Goal: Information Seeking & Learning: Learn about a topic

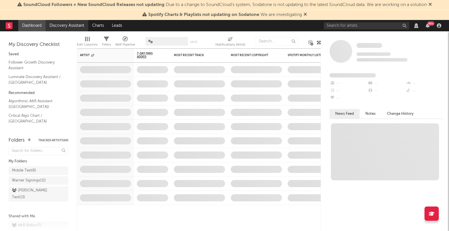
click at [81, 27] on link "Discovery Assistant" at bounding box center [67, 25] width 43 height 11
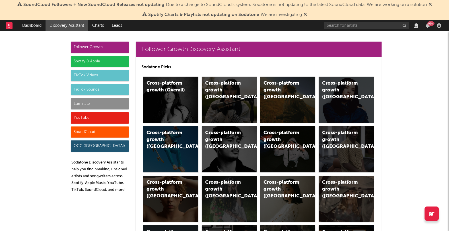
click at [97, 131] on div "SoundCloud" at bounding box center [100, 131] width 58 height 11
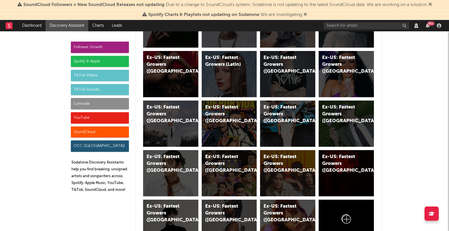
scroll to position [3466, 0]
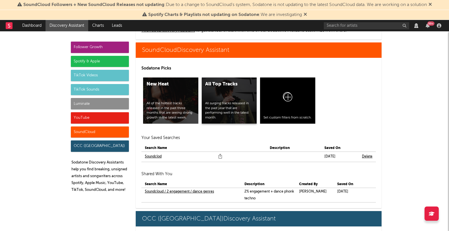
click at [220, 94] on div "All Top Tracks All surging tracks released in the past year that are performing…" at bounding box center [229, 100] width 55 height 46
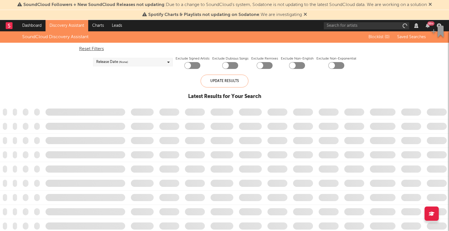
checkbox input "true"
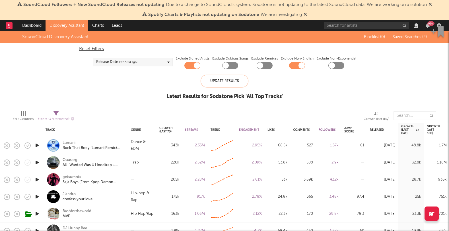
click at [137, 64] on span "( 0 to 720 d ago)" at bounding box center [128, 62] width 18 height 7
click at [127, 71] on div "Last 14 Days" at bounding box center [136, 72] width 66 height 7
click at [96, 71] on input "Last 14 Days" at bounding box center [96, 72] width 0 height 7
click at [227, 80] on div "Update Results" at bounding box center [225, 81] width 48 height 13
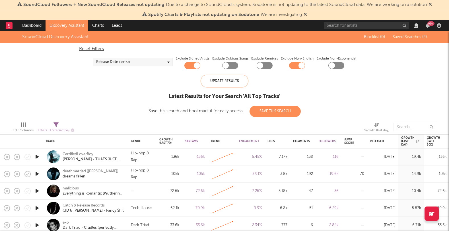
click at [141, 63] on div "Release Date (last 14 d)" at bounding box center [133, 62] width 80 height 9
click at [120, 81] on div "Last 30 Days" at bounding box center [136, 80] width 66 height 7
click at [96, 81] on input "Last 30 Days" at bounding box center [96, 80] width 0 height 7
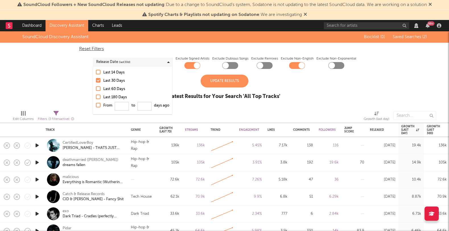
click at [120, 71] on div "Last 14 Days" at bounding box center [136, 72] width 66 height 7
click at [96, 71] on input "Last 14 Days" at bounding box center [96, 72] width 0 height 7
click at [230, 82] on div "Update Results" at bounding box center [225, 81] width 48 height 13
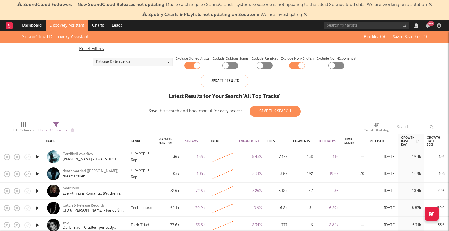
click at [39, 156] on icon "button" at bounding box center [37, 156] width 6 height 7
click at [36, 172] on icon "button" at bounding box center [37, 173] width 6 height 7
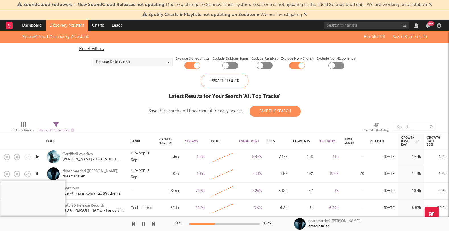
click at [36, 172] on icon "button" at bounding box center [36, 173] width 5 height 7
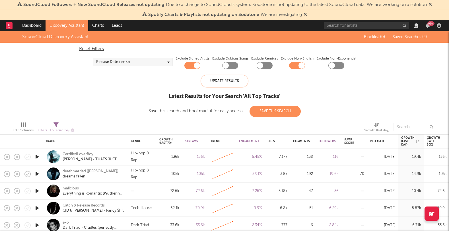
click at [36, 173] on icon "button" at bounding box center [37, 173] width 6 height 7
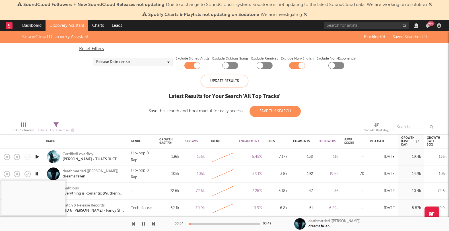
click at [36, 173] on icon "button" at bounding box center [36, 173] width 5 height 7
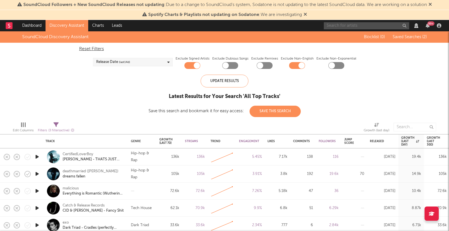
click at [337, 26] on input "text" at bounding box center [366, 25] width 85 height 7
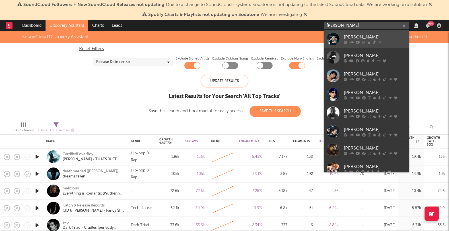
type input "omar+"
click at [344, 35] on div "Omar+" at bounding box center [375, 37] width 63 height 7
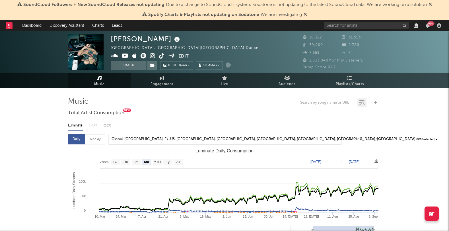
select select "6m"
select select "View all"
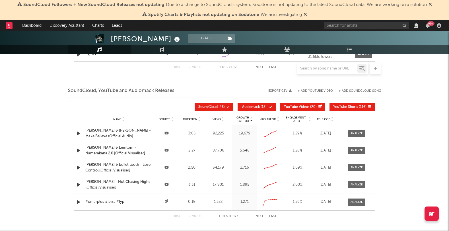
scroll to position [637, 0]
click at [357, 135] on div at bounding box center [357, 133] width 12 height 4
select select "6m"
select select "View all"
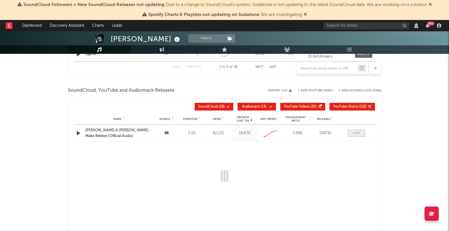
select select "6m"
select select "View all"
select select "All"
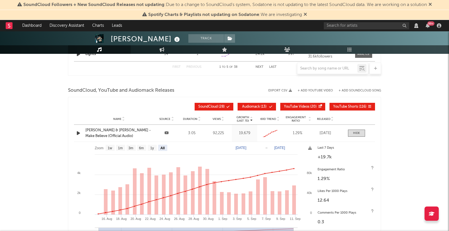
click at [257, 108] on span "Audiomack" at bounding box center [251, 106] width 18 height 3
drag, startPoint x: 292, startPoint y: 109, endPoint x: 339, endPoint y: 108, distance: 47.0
click at [293, 108] on span "YouTube Videos" at bounding box center [296, 106] width 25 height 3
select select "6m"
select select "View all"
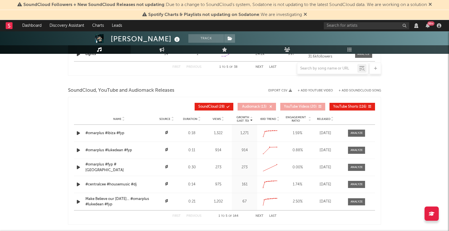
click at [339, 108] on span "YouTube Shorts" at bounding box center [345, 106] width 25 height 3
select select "6m"
select select "View all"
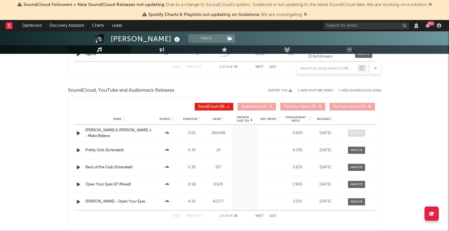
click at [355, 135] on div at bounding box center [357, 133] width 12 height 4
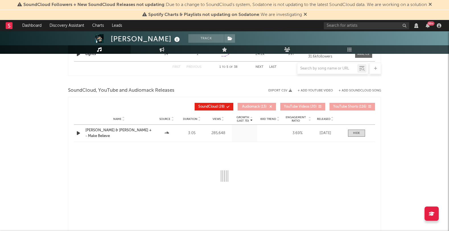
select select "All"
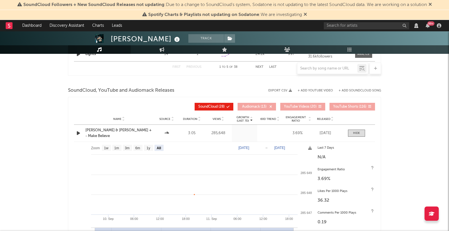
select select "6m"
select select "View all"
click at [79, 136] on icon "button" at bounding box center [78, 132] width 6 height 7
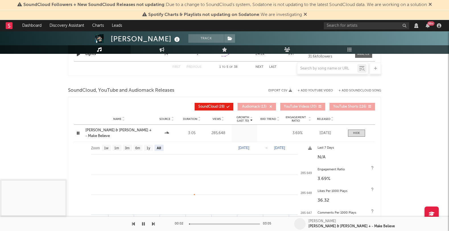
click at [79, 136] on icon "button" at bounding box center [77, 132] width 5 height 7
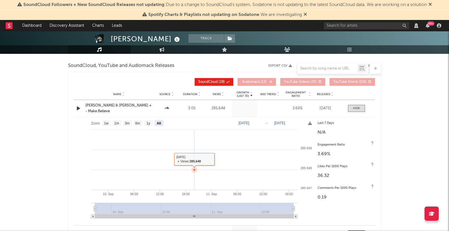
scroll to position [661, 0]
drag, startPoint x: 358, startPoint y: 110, endPoint x: 357, endPoint y: 113, distance: 3.1
click at [358, 110] on div at bounding box center [356, 108] width 7 height 4
select select "6m"
select select "View all"
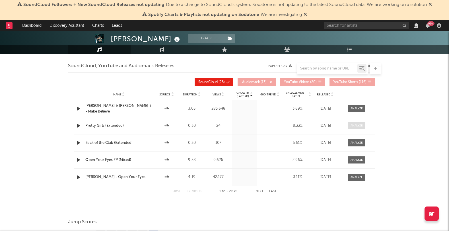
click at [354, 128] on div at bounding box center [357, 125] width 12 height 4
select select "6m"
select select "View all"
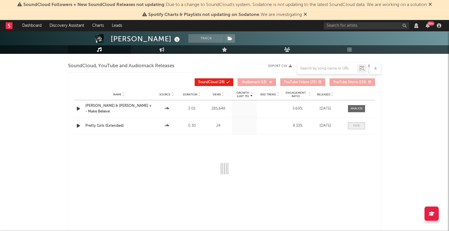
select select "6m"
select select "View all"
select select "All"
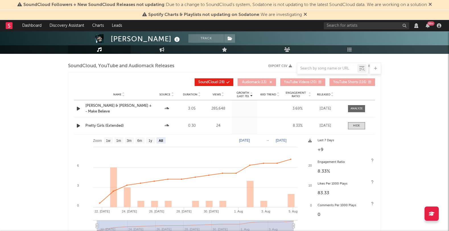
drag, startPoint x: 358, startPoint y: 129, endPoint x: 346, endPoint y: 137, distance: 14.9
click at [358, 128] on div at bounding box center [356, 125] width 7 height 4
select select "6m"
select select "View all"
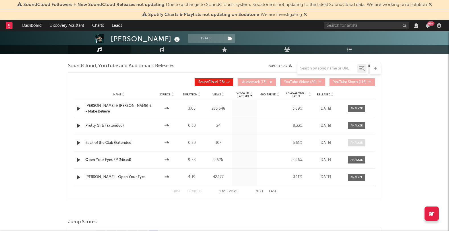
click at [353, 145] on div at bounding box center [357, 143] width 12 height 4
select select "6m"
select select "View all"
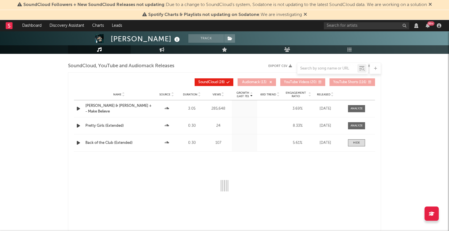
select select "6m"
select select "View all"
select select "All"
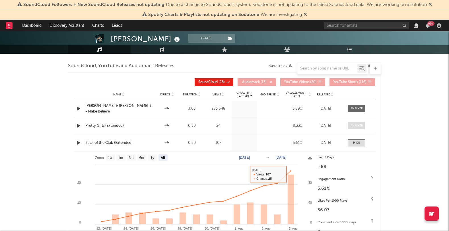
click at [360, 127] on div at bounding box center [357, 125] width 12 height 4
select select "All"
select select "6m"
select select "View all"
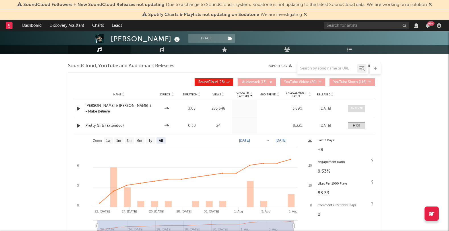
click at [351, 111] on div at bounding box center [357, 108] width 12 height 4
select select "All"
select select "6m"
select select "View all"
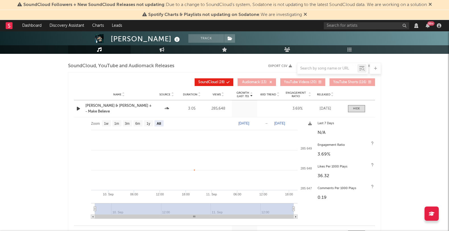
drag, startPoint x: 358, startPoint y: 115, endPoint x: 352, endPoint y: 118, distance: 7.1
click at [358, 112] on span at bounding box center [356, 108] width 17 height 7
select select "6m"
select select "View all"
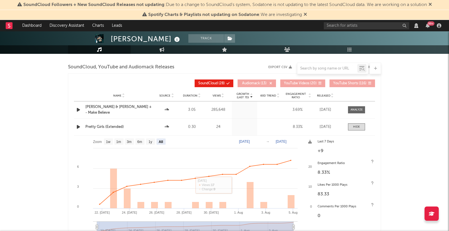
scroll to position [662, 0]
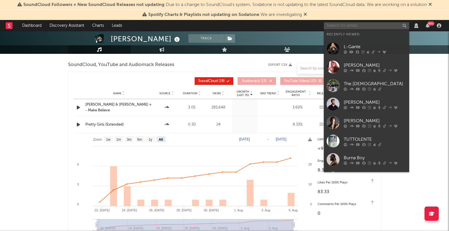
click at [345, 26] on input "text" at bounding box center [366, 25] width 85 height 7
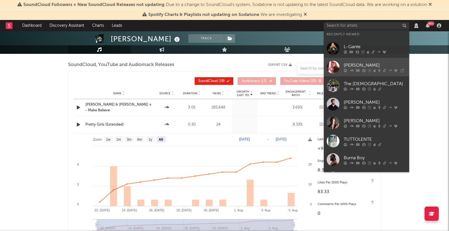
click at [358, 61] on link "[PERSON_NAME]" at bounding box center [366, 67] width 85 height 18
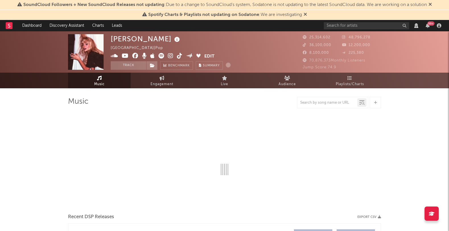
select select "View all"
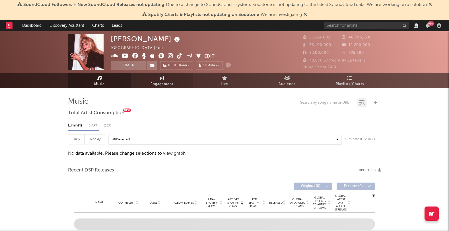
select select "View all"
select select "6m"
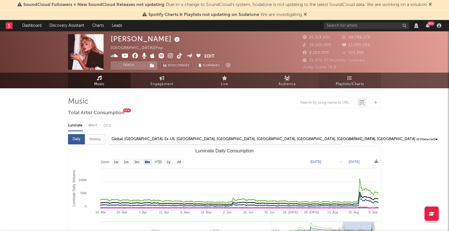
select select "View all"
select select "6m"
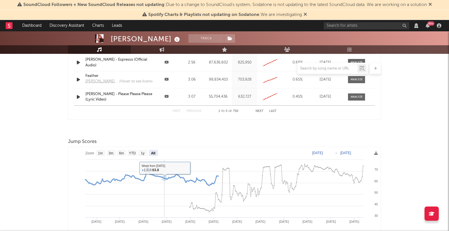
scroll to position [789, 0]
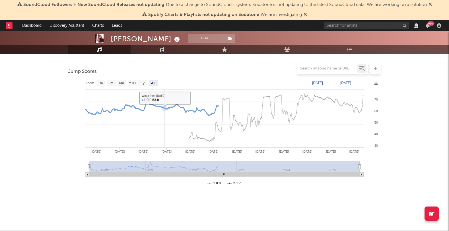
select select "View all"
select select "6m"
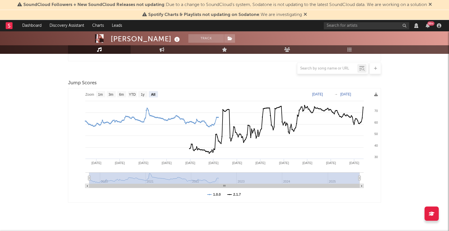
scroll to position [583, 0]
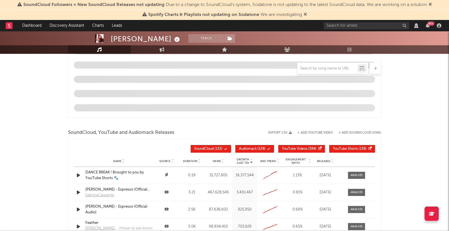
drag, startPoint x: 263, startPoint y: 147, endPoint x: 283, endPoint y: 147, distance: 19.3
click at [263, 147] on button "Audiomack ( 128 )" at bounding box center [254, 149] width 39 height 8
drag, startPoint x: 295, startPoint y: 147, endPoint x: 347, endPoint y: 147, distance: 51.8
click at [295, 147] on span "YouTube Videos" at bounding box center [294, 148] width 25 height 3
select select "View all"
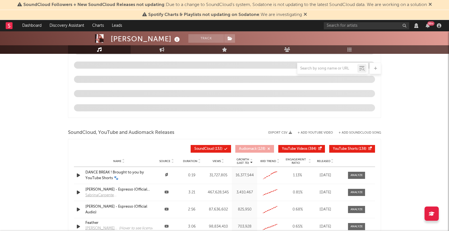
select select "6m"
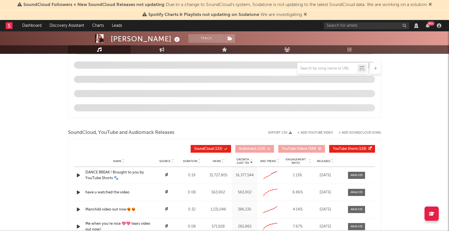
click at [347, 147] on span "YouTube Shorts" at bounding box center [345, 148] width 25 height 3
select select "View all"
select select "6m"
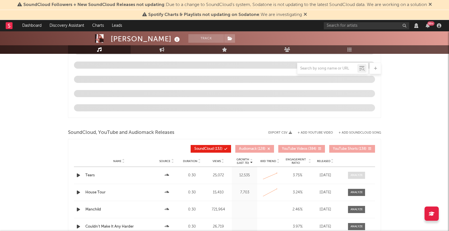
click at [362, 175] on div at bounding box center [357, 175] width 12 height 4
select select "View all"
select select "6m"
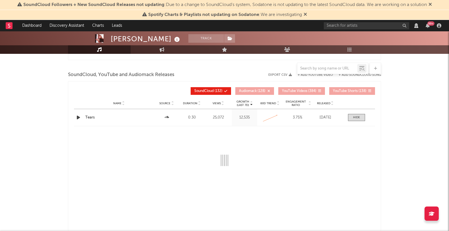
scroll to position [646, 0]
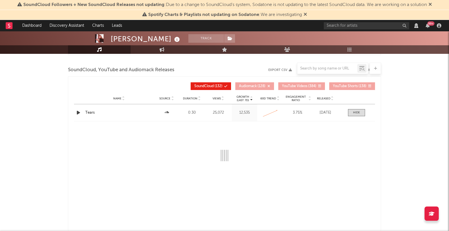
select select "View all"
select select "6m"
select select "All"
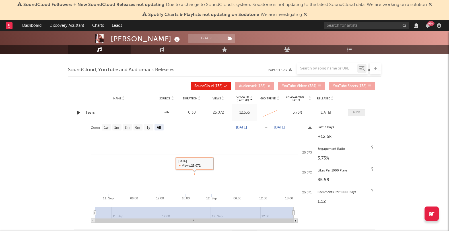
click at [360, 109] on span at bounding box center [356, 112] width 17 height 7
select select "View all"
select select "6m"
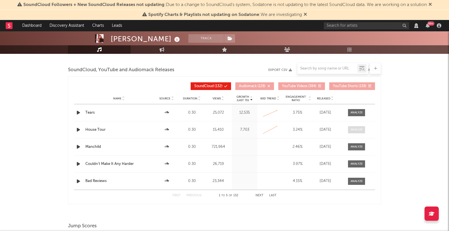
click at [358, 130] on div at bounding box center [357, 129] width 12 height 4
select select "View all"
select select "6m"
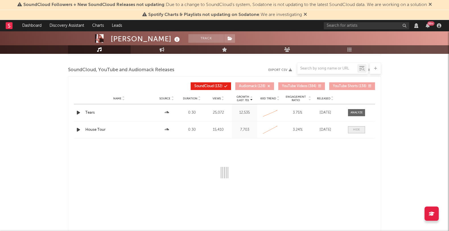
select select "View all"
select select "6m"
select select "All"
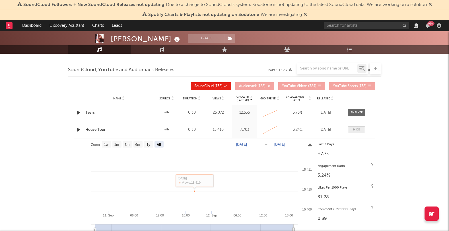
click at [355, 126] on span at bounding box center [356, 129] width 17 height 7
select select "View all"
select select "6m"
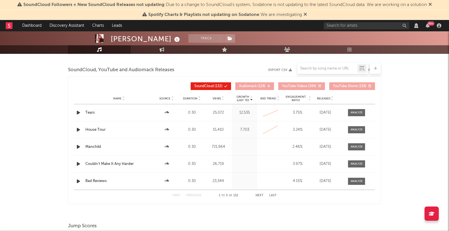
click at [348, 152] on div "Name Manchild Source Duration 0:30 Views 721,964 Growth (Last 7d) 60D Trend Cre…" at bounding box center [224, 146] width 301 height 17
click at [350, 146] on span at bounding box center [356, 146] width 17 height 7
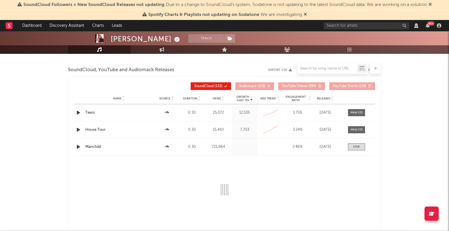
select select "View all"
select select "6m"
select select "All"
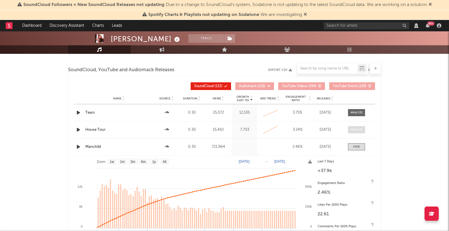
select select "View all"
select select "6m"
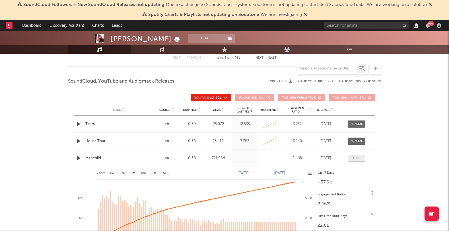
click at [353, 159] on div at bounding box center [356, 158] width 7 height 4
select select "View all"
select select "6m"
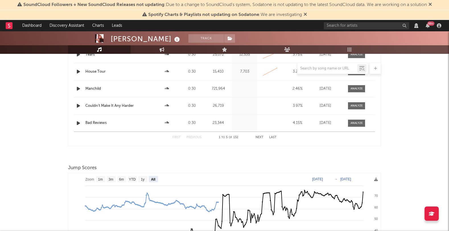
scroll to position [718, 0]
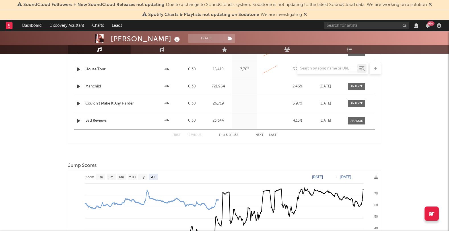
drag, startPoint x: 354, startPoint y: 122, endPoint x: 293, endPoint y: 145, distance: 65.7
click at [354, 121] on div at bounding box center [357, 121] width 12 height 4
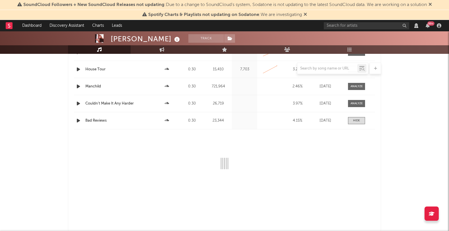
select select "View all"
select select "6m"
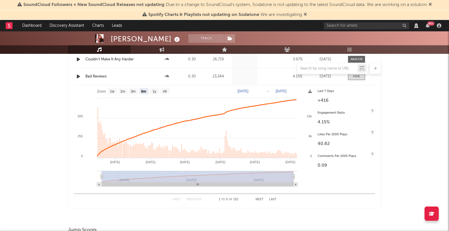
scroll to position [761, 0]
click at [128, 92] on rect at bounding box center [194, 137] width 241 height 105
click at [120, 93] on g "1m" at bounding box center [122, 91] width 9 height 6
select select "1m"
type input "[DATE]"
